Goal: Task Accomplishment & Management: Manage account settings

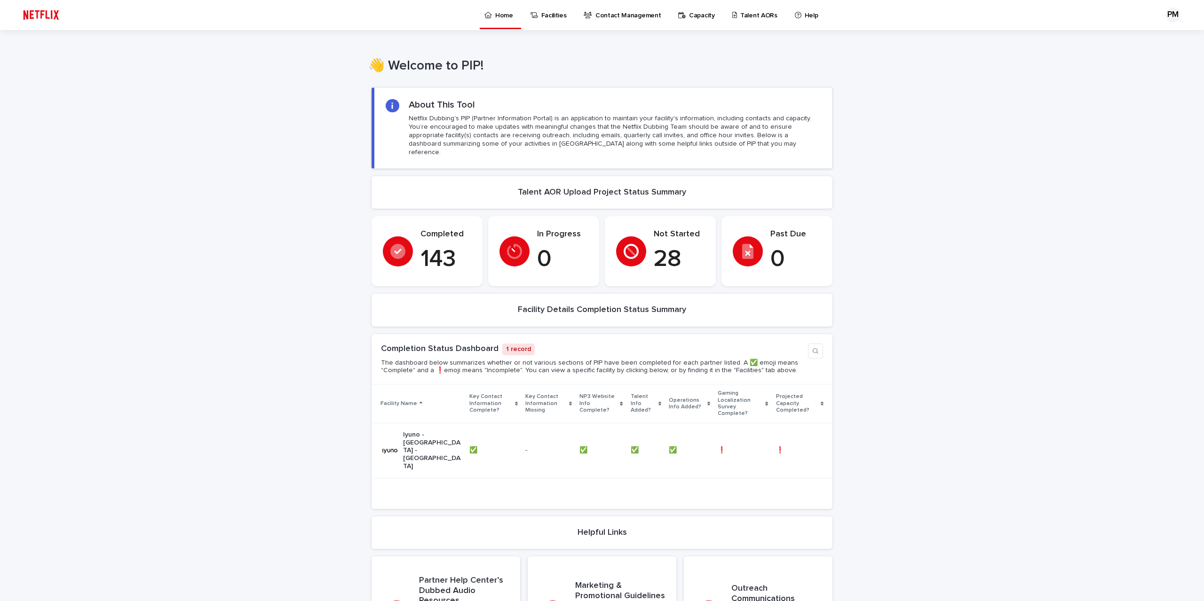
click at [740, 13] on p "Talent AORs" at bounding box center [758, 10] width 37 height 20
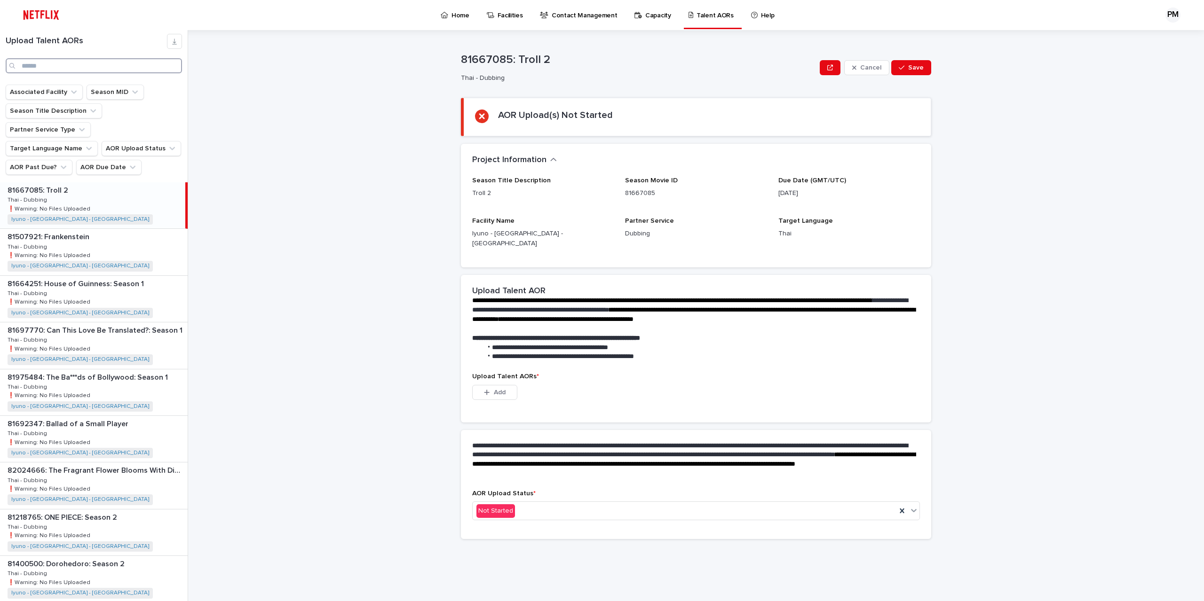
click at [96, 66] on input "Search" at bounding box center [94, 65] width 176 height 15
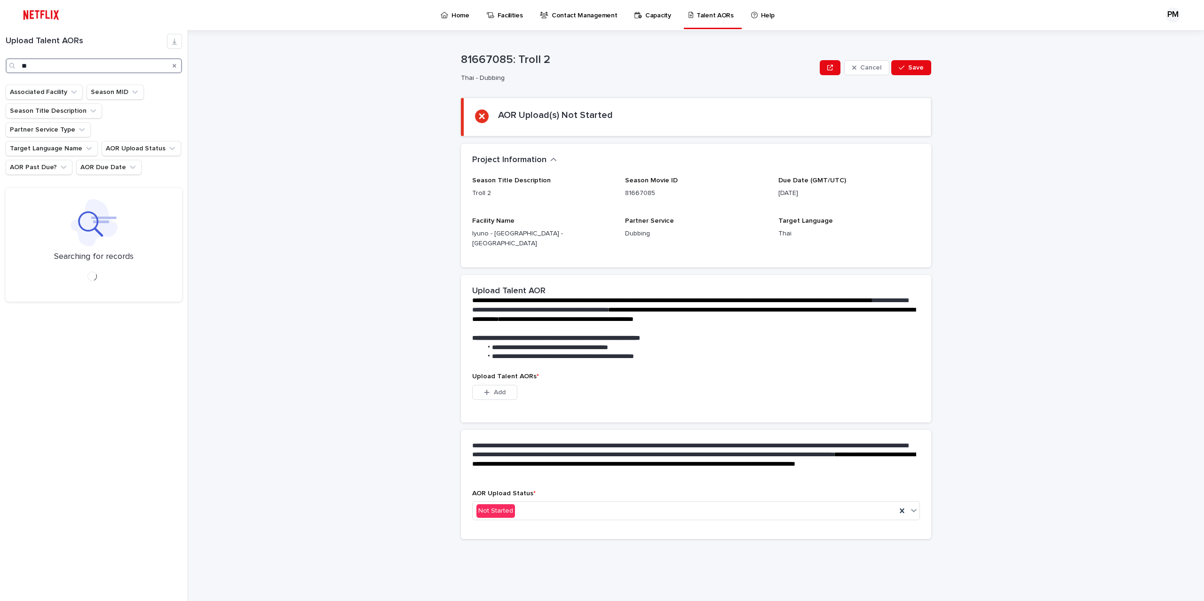
type input "*"
type input "********"
click at [108, 184] on p "81697770: Can This Love Be Translated?: Season 1" at bounding box center [96, 189] width 177 height 11
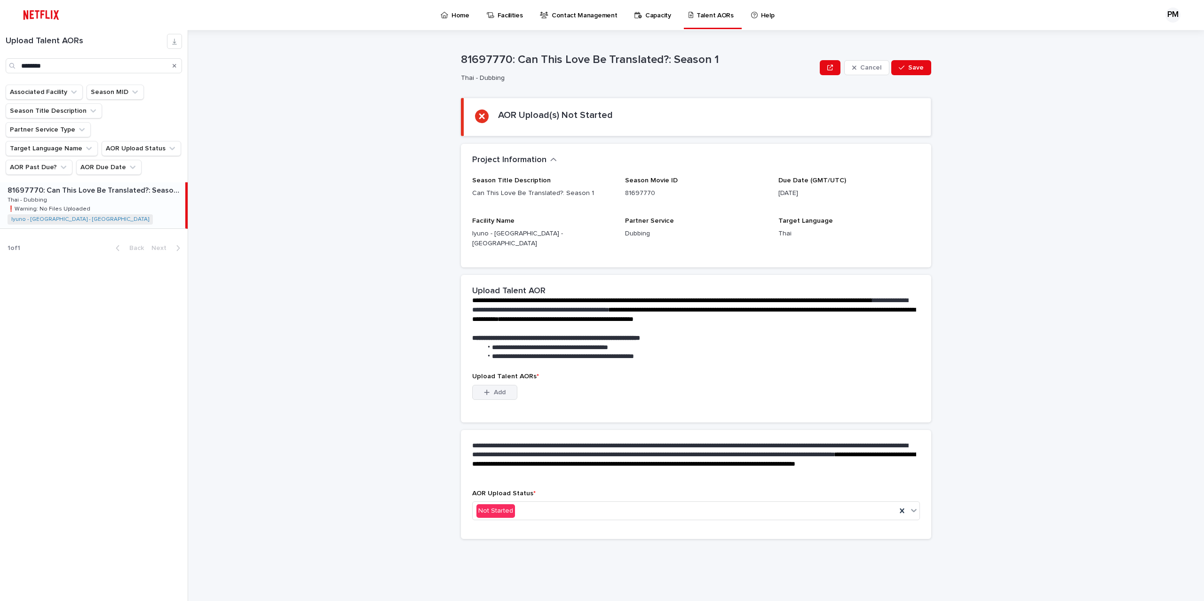
click at [503, 389] on span "Add" at bounding box center [500, 392] width 12 height 7
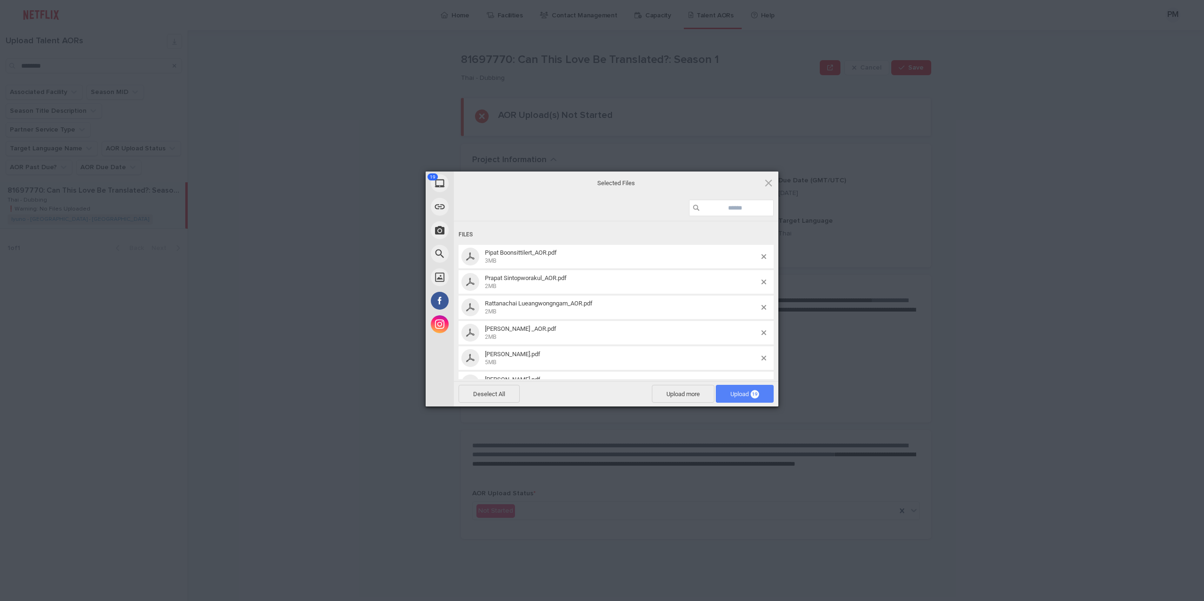
click at [752, 395] on span "19" at bounding box center [754, 394] width 8 height 8
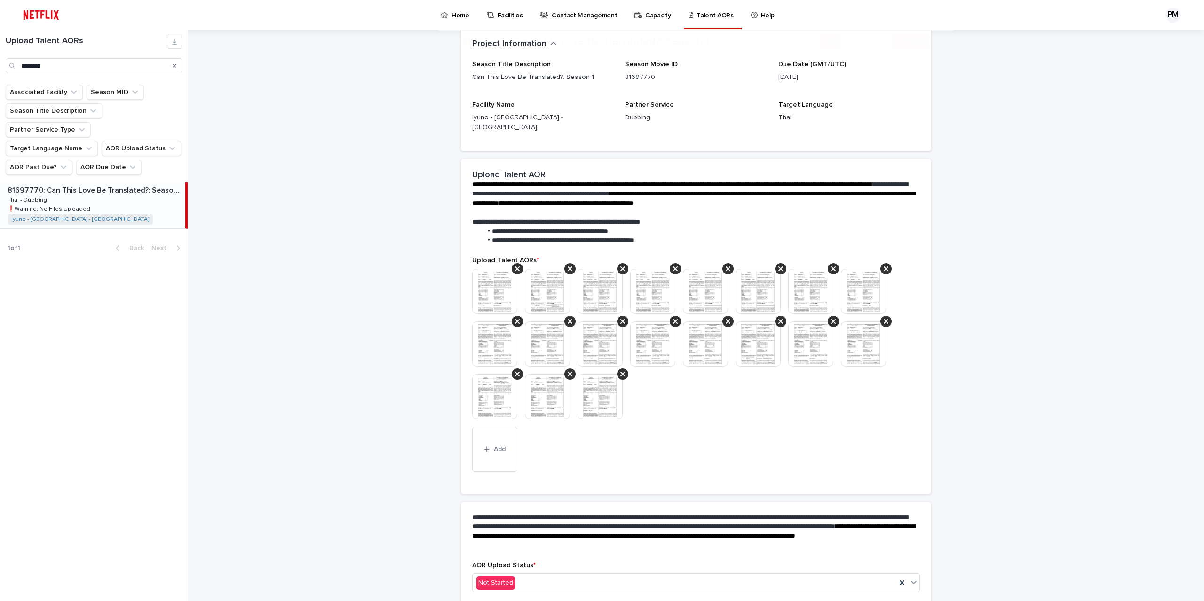
scroll to position [104, 0]
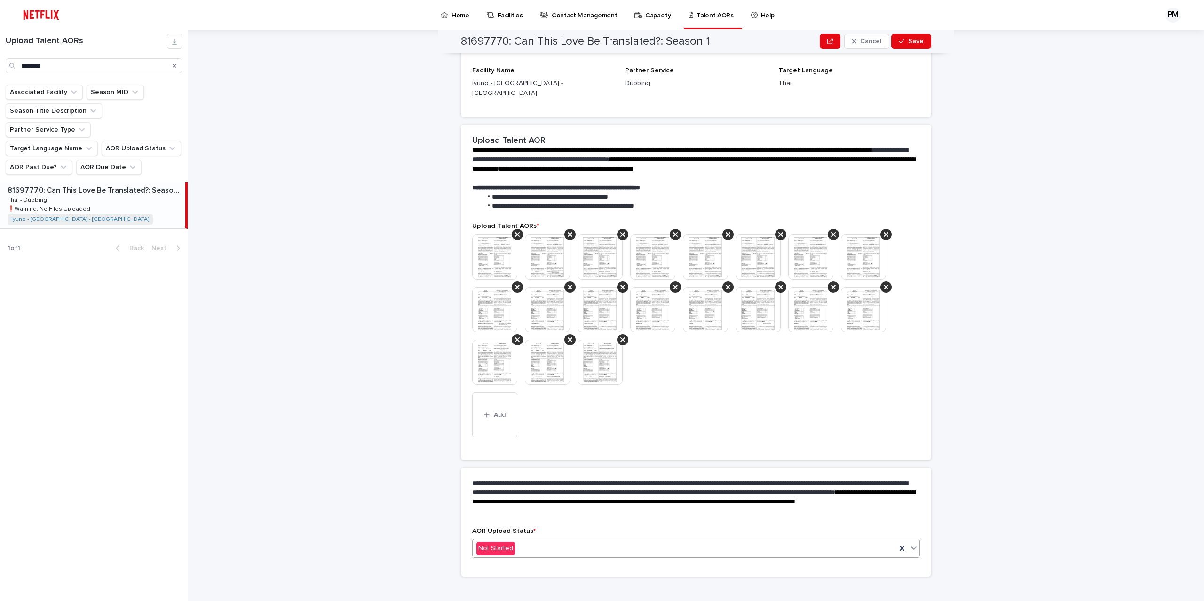
click at [563, 541] on div "Not Started" at bounding box center [685, 549] width 424 height 16
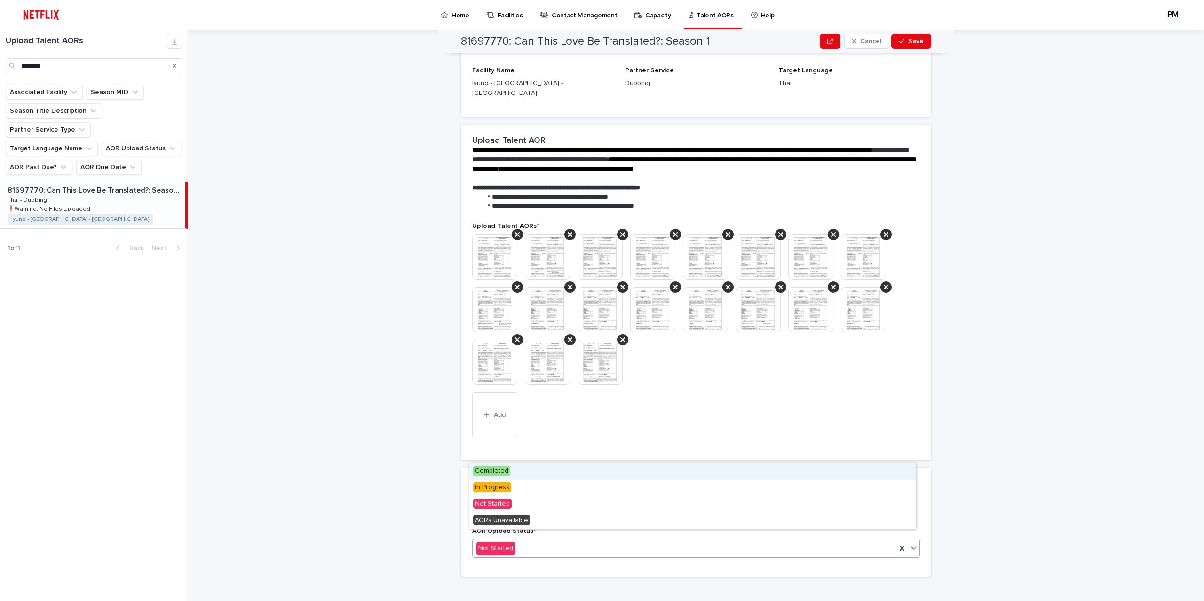
click at [521, 473] on div "Completed" at bounding box center [692, 472] width 447 height 16
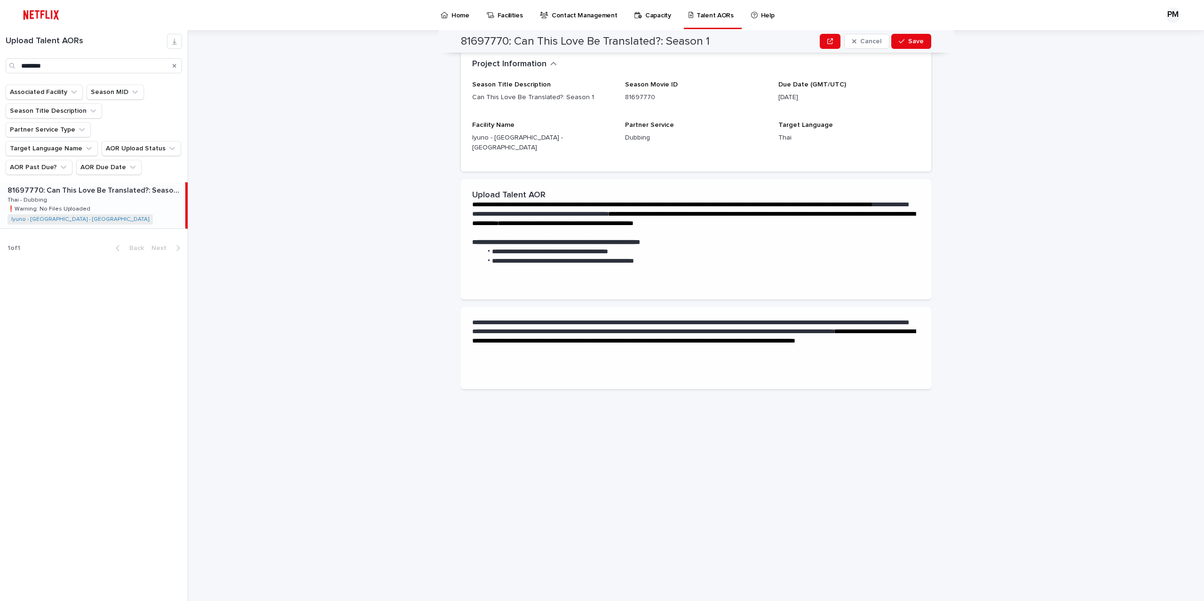
scroll to position [0, 0]
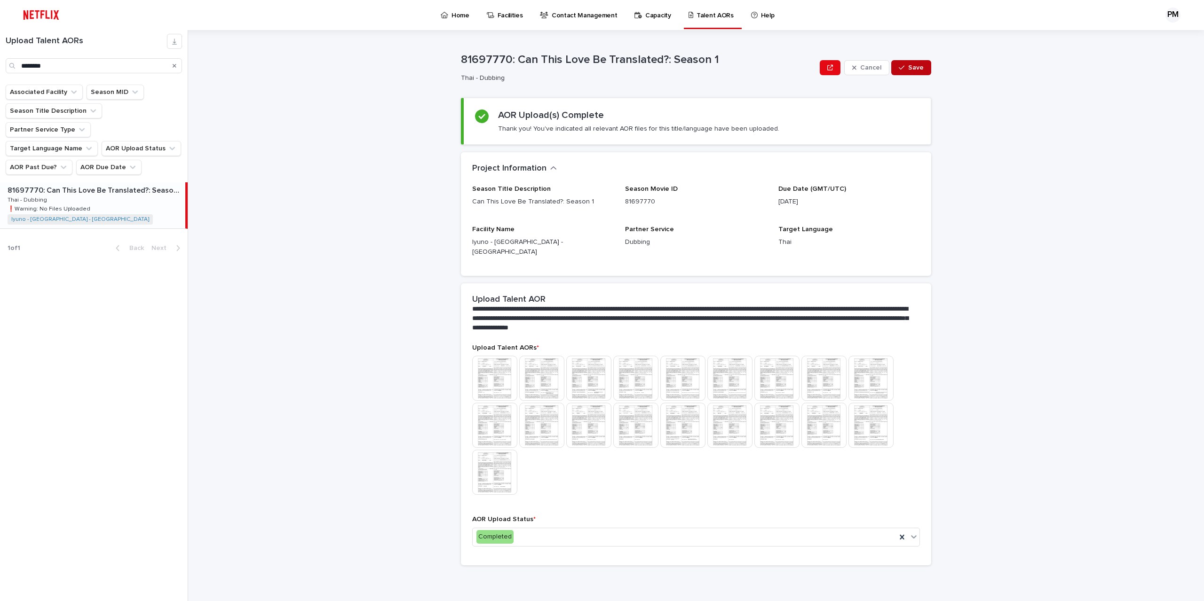
click at [924, 63] on button "Save" at bounding box center [911, 67] width 40 height 15
